Goal: Information Seeking & Learning: Understand process/instructions

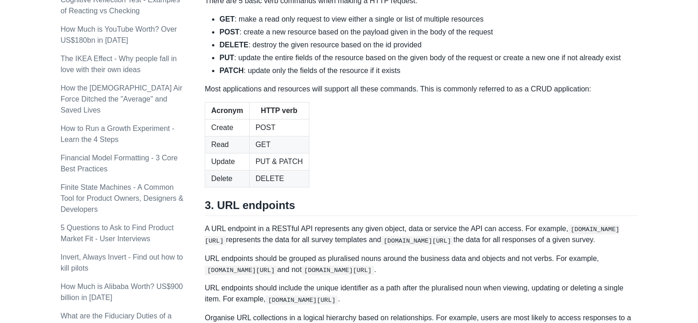
scroll to position [964, 0]
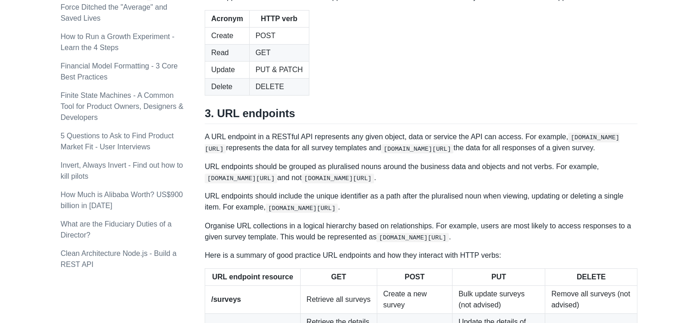
drag, startPoint x: 237, startPoint y: 71, endPoint x: 354, endPoint y: 71, distance: 117.0
drag, startPoint x: 370, startPoint y: 73, endPoint x: 378, endPoint y: 74, distance: 7.4
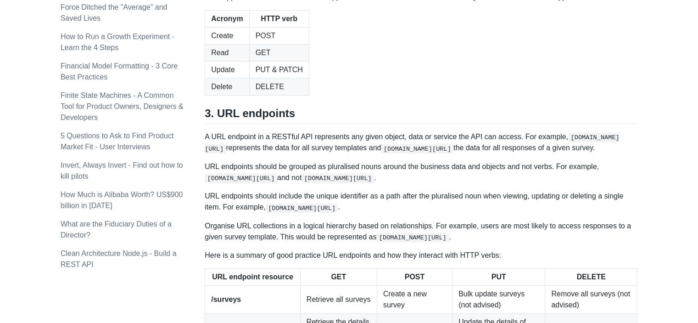
drag, startPoint x: 480, startPoint y: 69, endPoint x: 235, endPoint y: 68, distance: 246.0
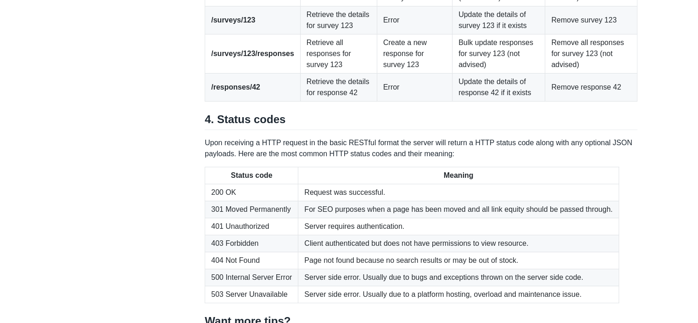
scroll to position [1285, 0]
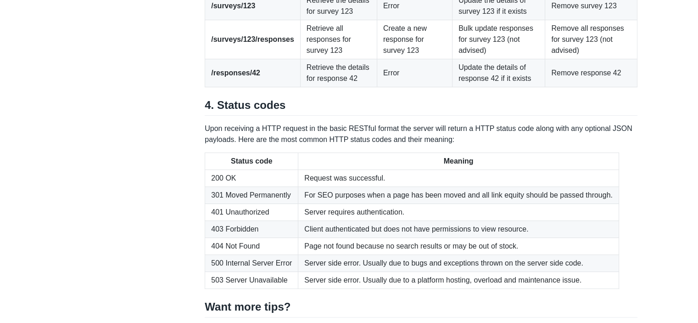
drag, startPoint x: 608, startPoint y: 98, endPoint x: 324, endPoint y: 97, distance: 284.1
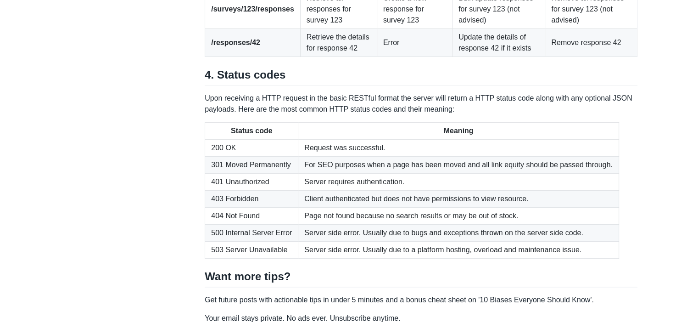
scroll to position [1331, 0]
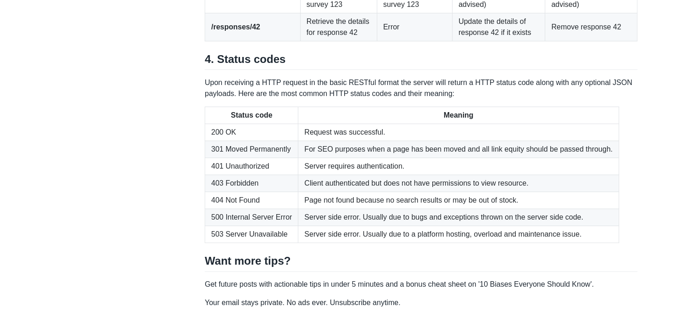
drag, startPoint x: 404, startPoint y: 83, endPoint x: 391, endPoint y: 73, distance: 15.7
drag, startPoint x: 378, startPoint y: 69, endPoint x: 413, endPoint y: 80, distance: 36.4
drag, startPoint x: 378, startPoint y: 104, endPoint x: 389, endPoint y: 101, distance: 11.5
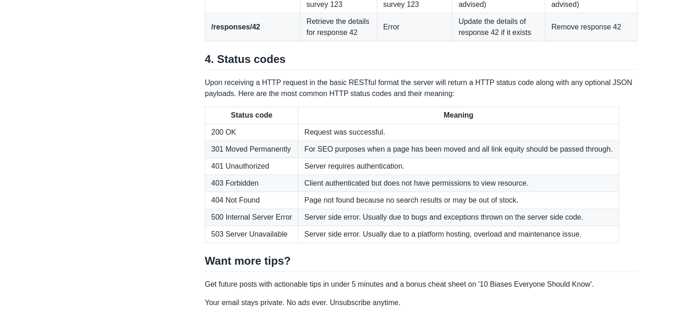
drag, startPoint x: 521, startPoint y: 107, endPoint x: 496, endPoint y: 104, distance: 25.9
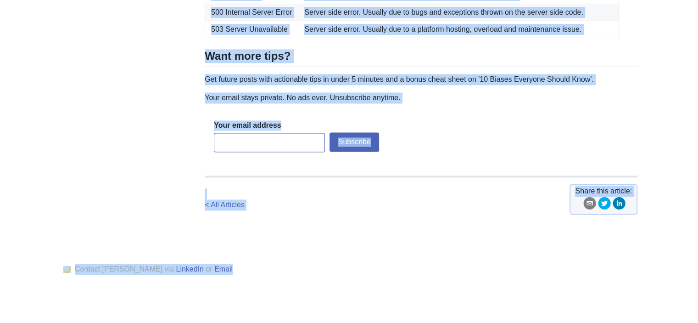
scroll to position [1659, 0]
drag, startPoint x: 206, startPoint y: 44, endPoint x: 402, endPoint y: 200, distance: 250.6
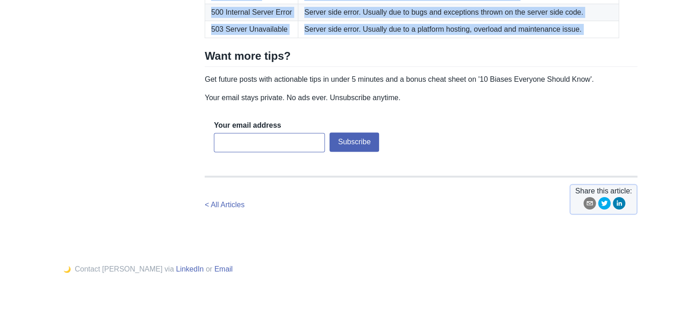
copy div "REST API Basics - 4 Things you Need to Know 7 minute read | [DATE] | 113045 vie…"
